Goal: Task Accomplishment & Management: Manage account settings

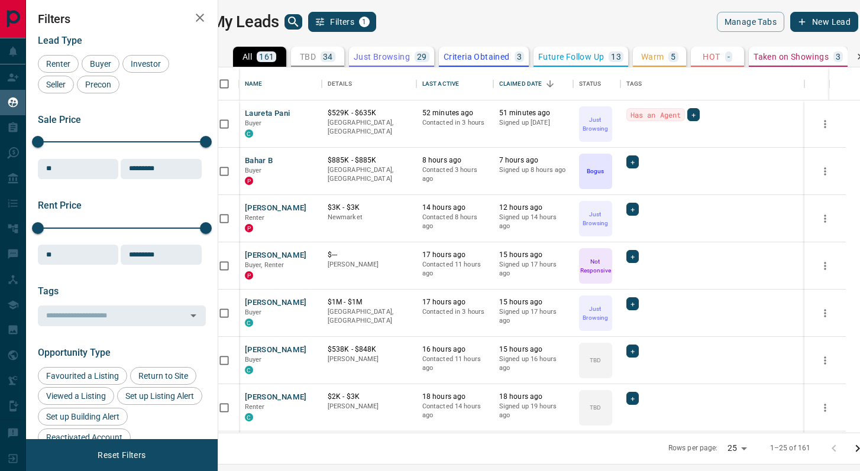
scroll to position [366, 637]
click at [288, 351] on button "[PERSON_NAME]" at bounding box center [276, 350] width 62 height 11
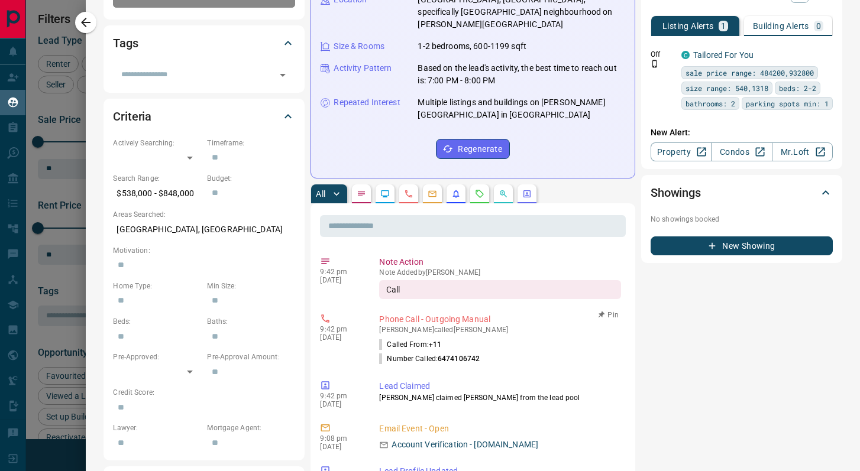
scroll to position [0, 0]
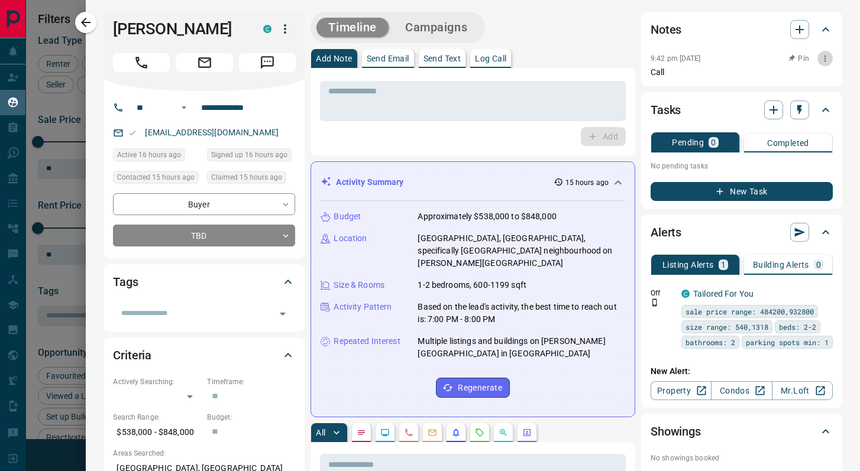
click at [830, 57] on button "button" at bounding box center [825, 58] width 15 height 15
click at [813, 95] on li "Delete" at bounding box center [806, 98] width 52 height 18
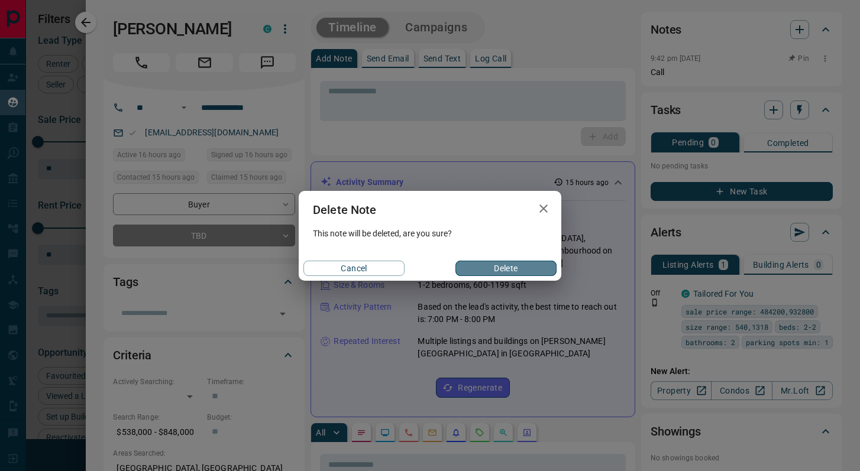
click at [522, 275] on button "Delete" at bounding box center [506, 268] width 101 height 15
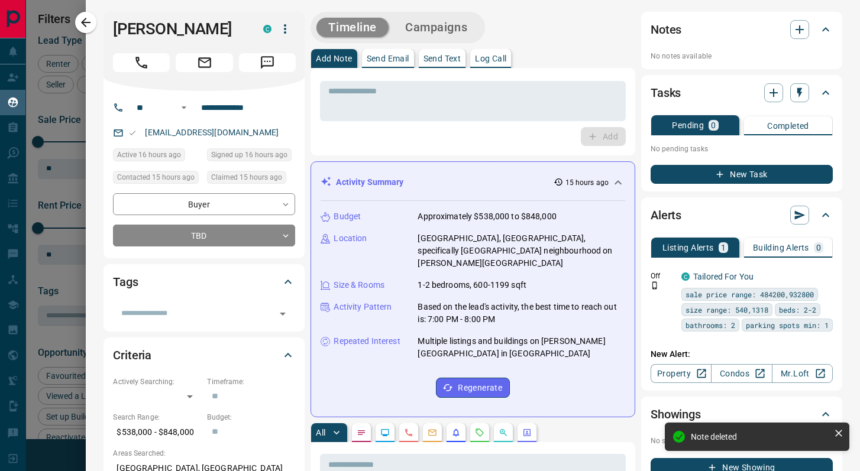
click at [752, 174] on button "New Task" at bounding box center [742, 174] width 182 height 19
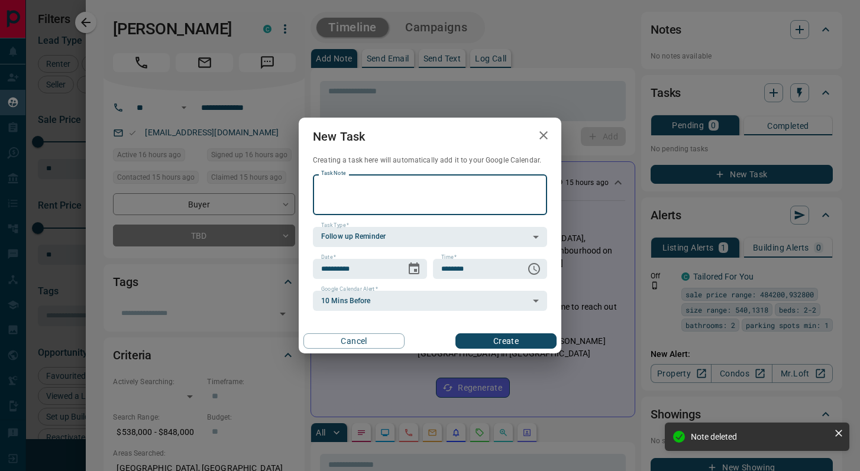
click at [380, 198] on textarea "Task Note" at bounding box center [430, 195] width 218 height 30
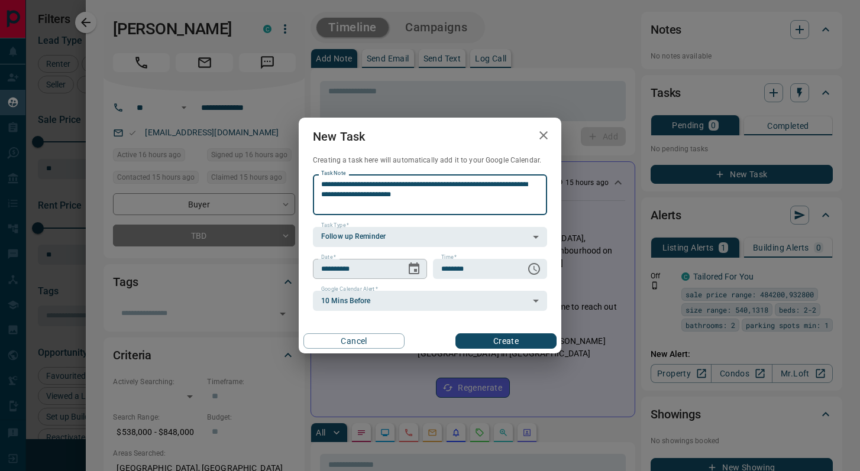
type textarea "**********"
click at [418, 274] on icon "Choose date, selected date is Oct 15, 2025" at bounding box center [414, 269] width 14 height 14
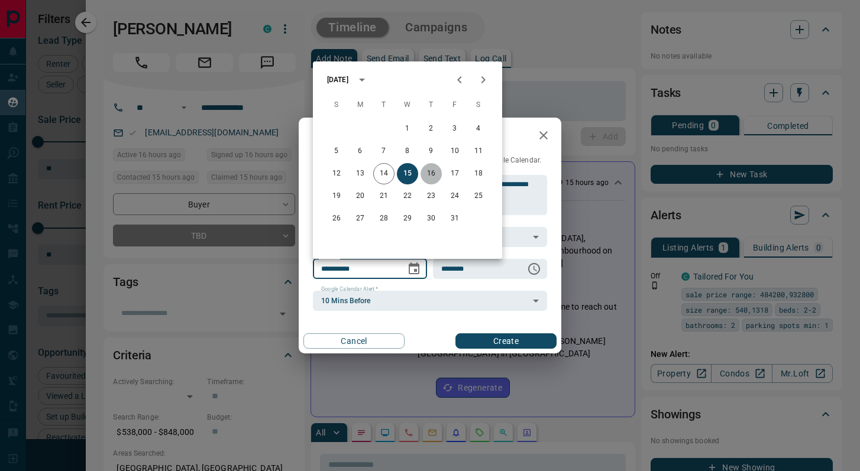
click at [439, 171] on button "16" at bounding box center [431, 173] width 21 height 21
type input "**********"
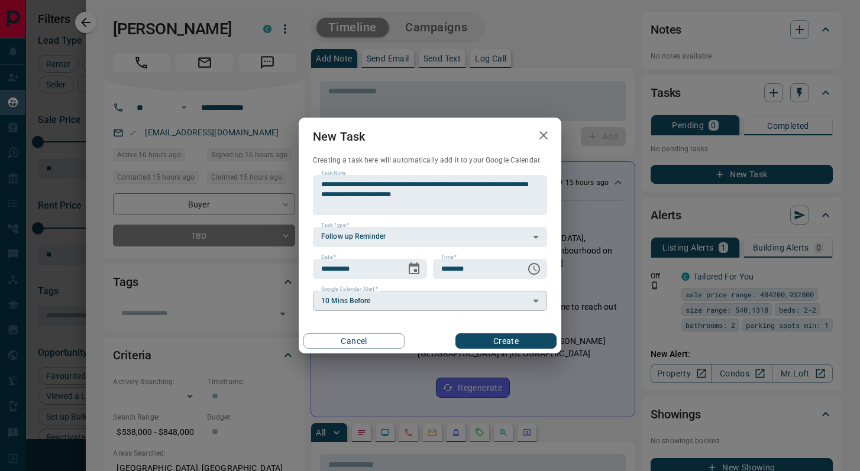
click at [440, 300] on body "Lead Transfers Claim Leads My Leads Tasks Opportunities Deals Campaigns Automat…" at bounding box center [430, 228] width 860 height 457
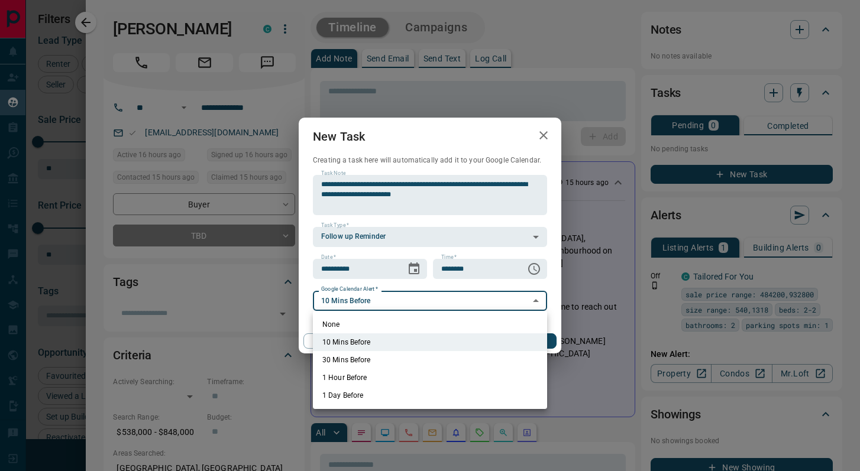
click at [370, 319] on li "None" at bounding box center [430, 325] width 234 height 18
type input "*"
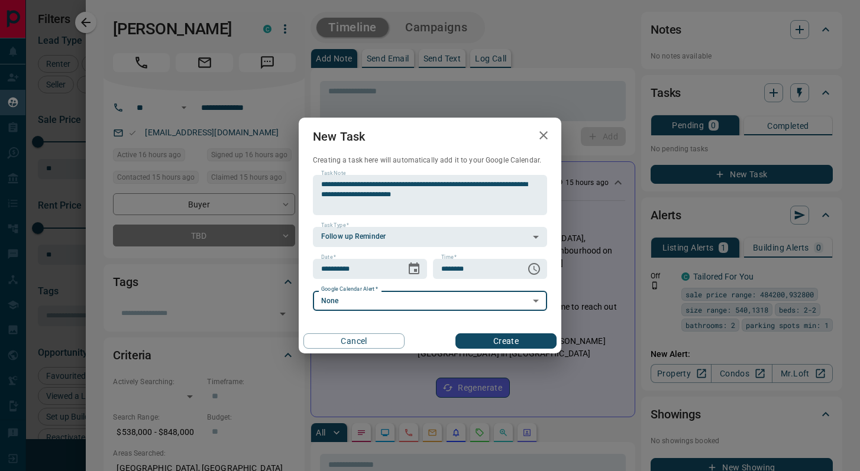
click at [539, 341] on button "Create" at bounding box center [506, 341] width 101 height 15
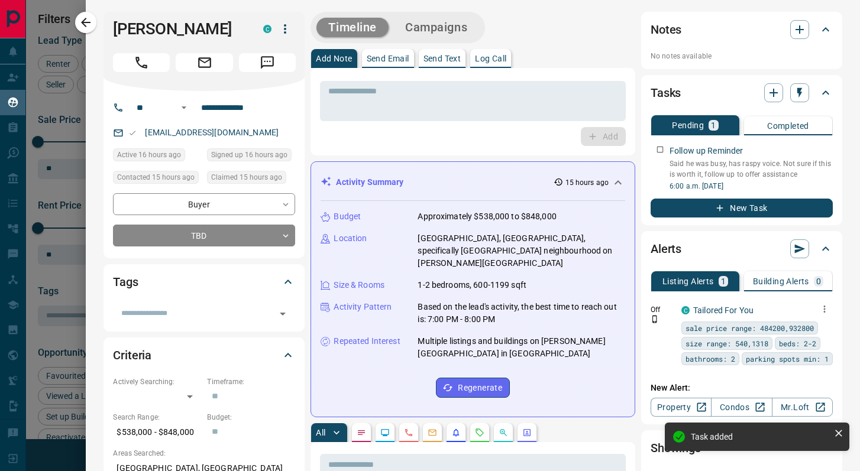
click at [824, 307] on icon "button" at bounding box center [825, 309] width 2 height 7
click at [820, 354] on li "Edit" at bounding box center [806, 350] width 52 height 19
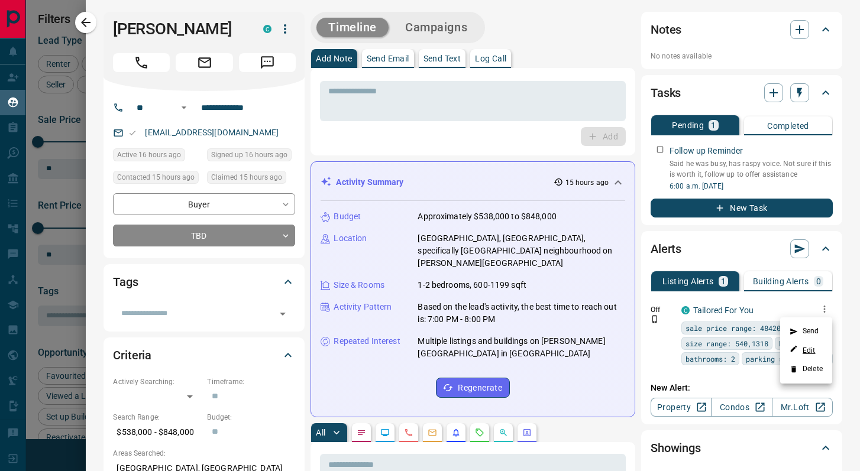
click at [814, 348] on link "Edit" at bounding box center [803, 350] width 26 height 11
click at [340, 128] on div at bounding box center [430, 235] width 860 height 471
copy link "[EMAIL_ADDRESS][DOMAIN_NAME]"
